Goal: Task Accomplishment & Management: Manage account settings

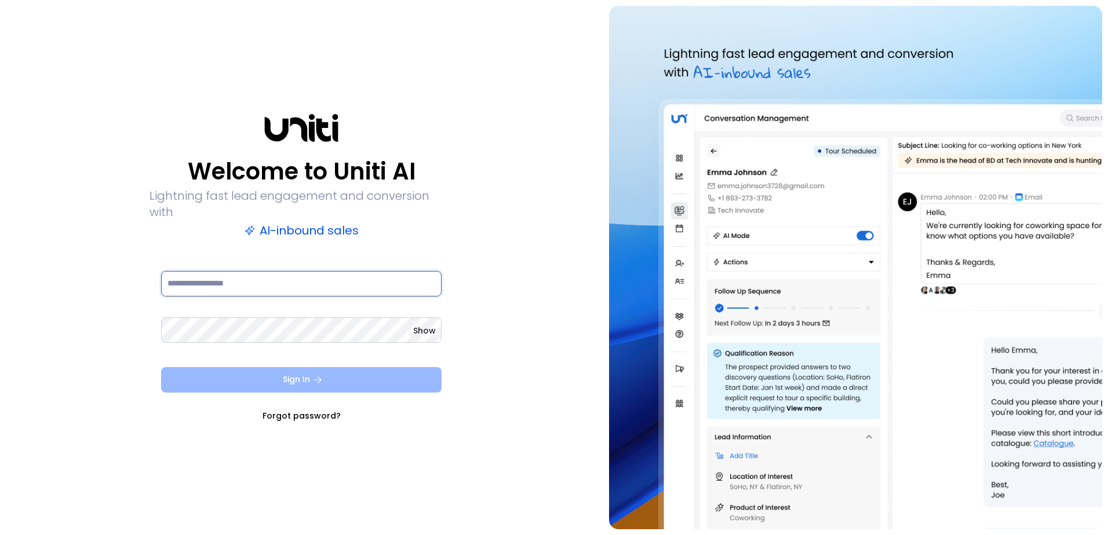
type input "**********"
click at [289, 369] on button "Sign In" at bounding box center [301, 379] width 280 height 25
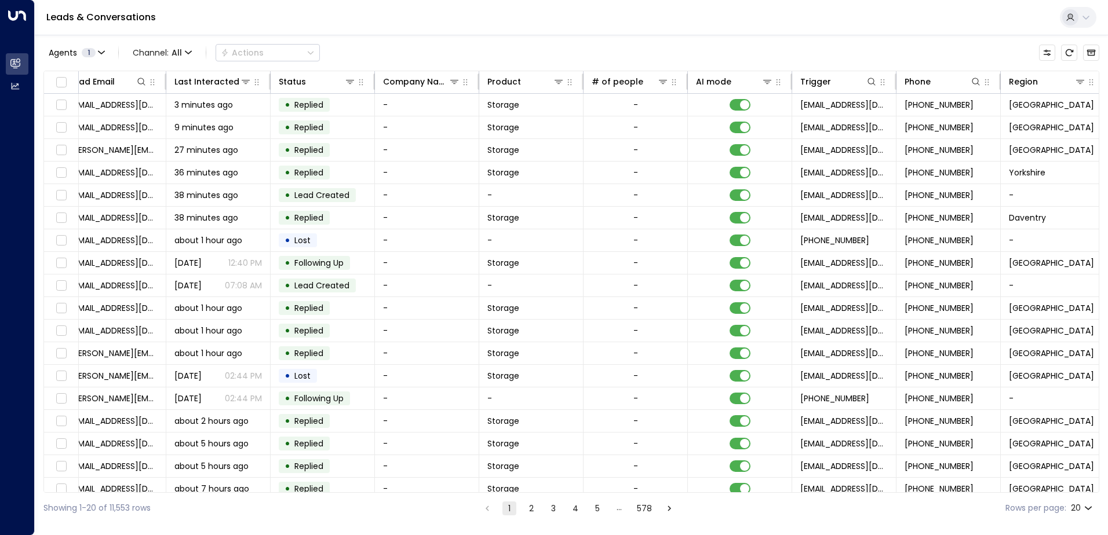
scroll to position [0, 236]
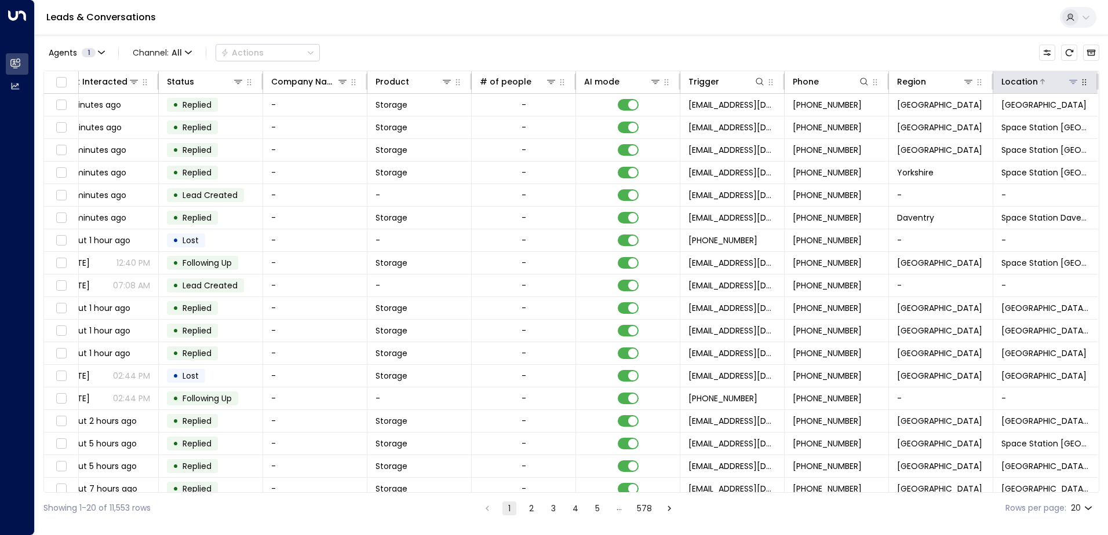
click at [1068, 78] on icon at bounding box center [1072, 81] width 9 height 9
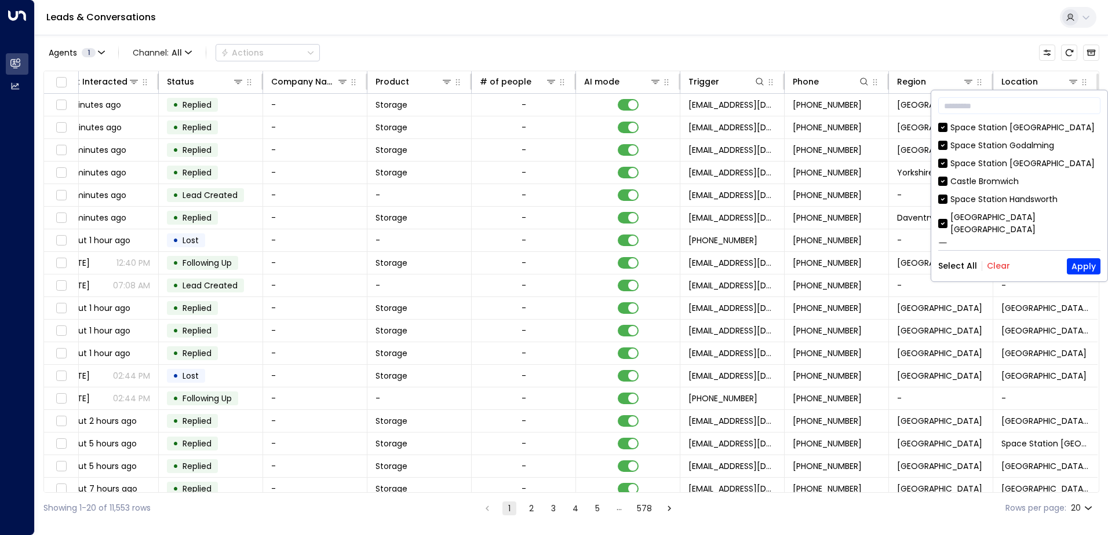
click at [991, 267] on button "Clear" at bounding box center [998, 265] width 23 height 9
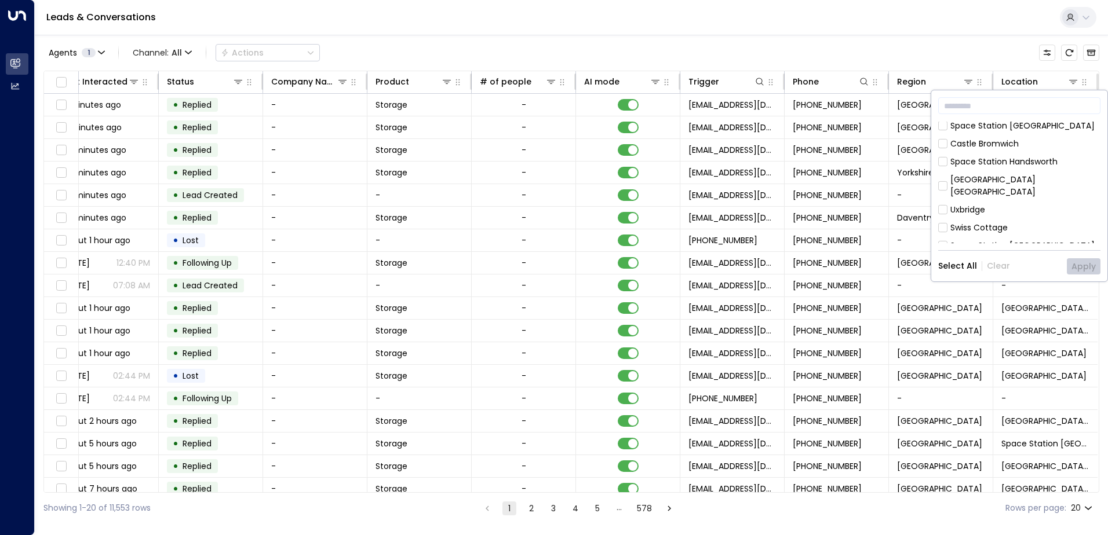
scroll to position [58, 0]
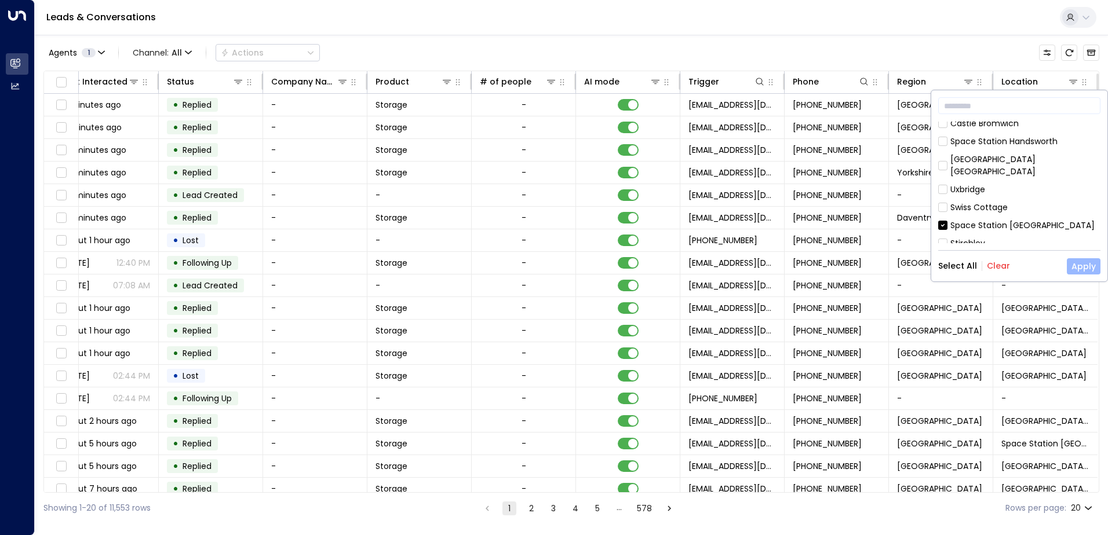
click at [1087, 269] on button "Apply" at bounding box center [1084, 266] width 34 height 16
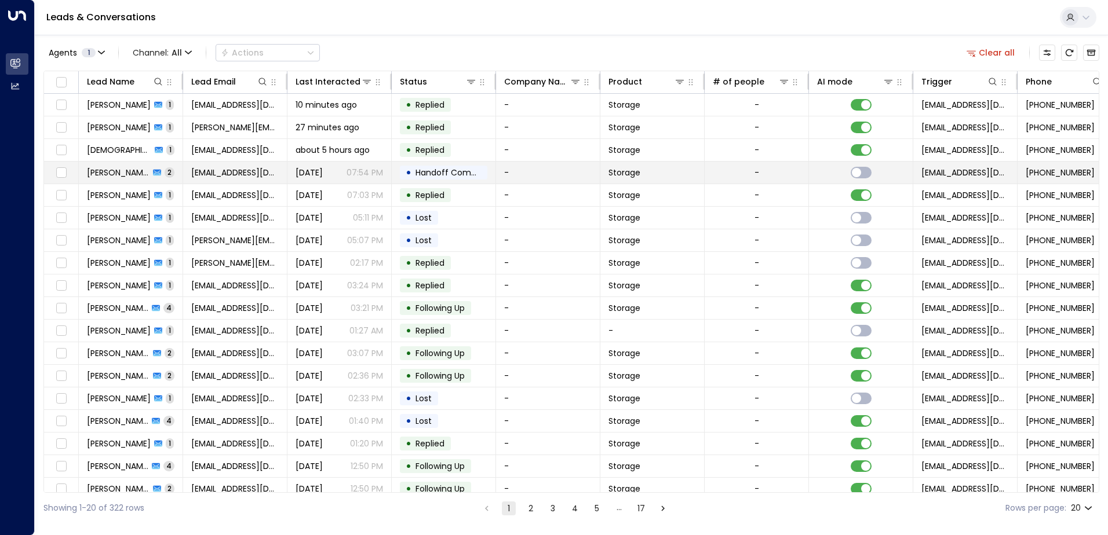
click at [111, 173] on span "[PERSON_NAME]" at bounding box center [118, 173] width 63 height 12
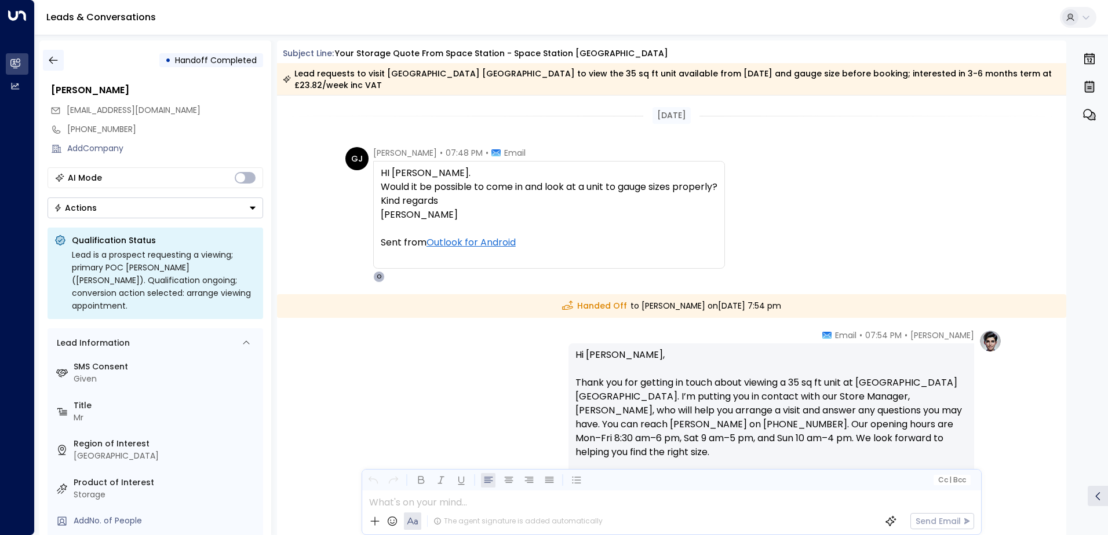
click at [50, 61] on icon "button" at bounding box center [54, 60] width 12 height 12
